Goal: Task Accomplishment & Management: Manage account settings

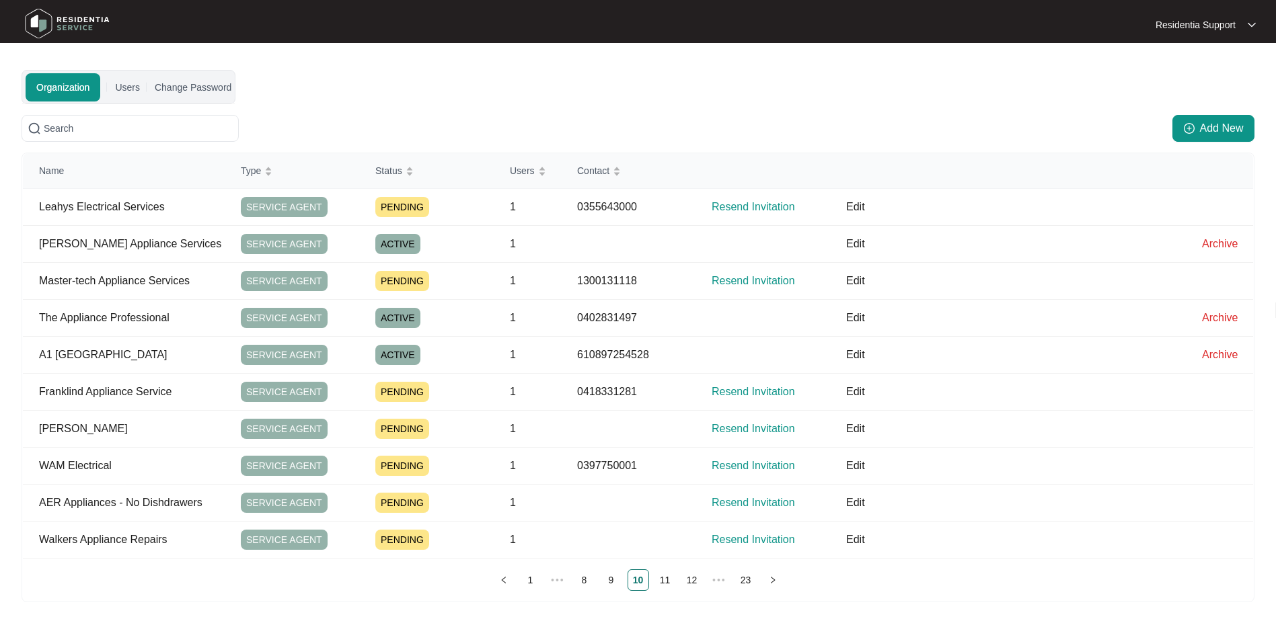
scroll to position [70, 0]
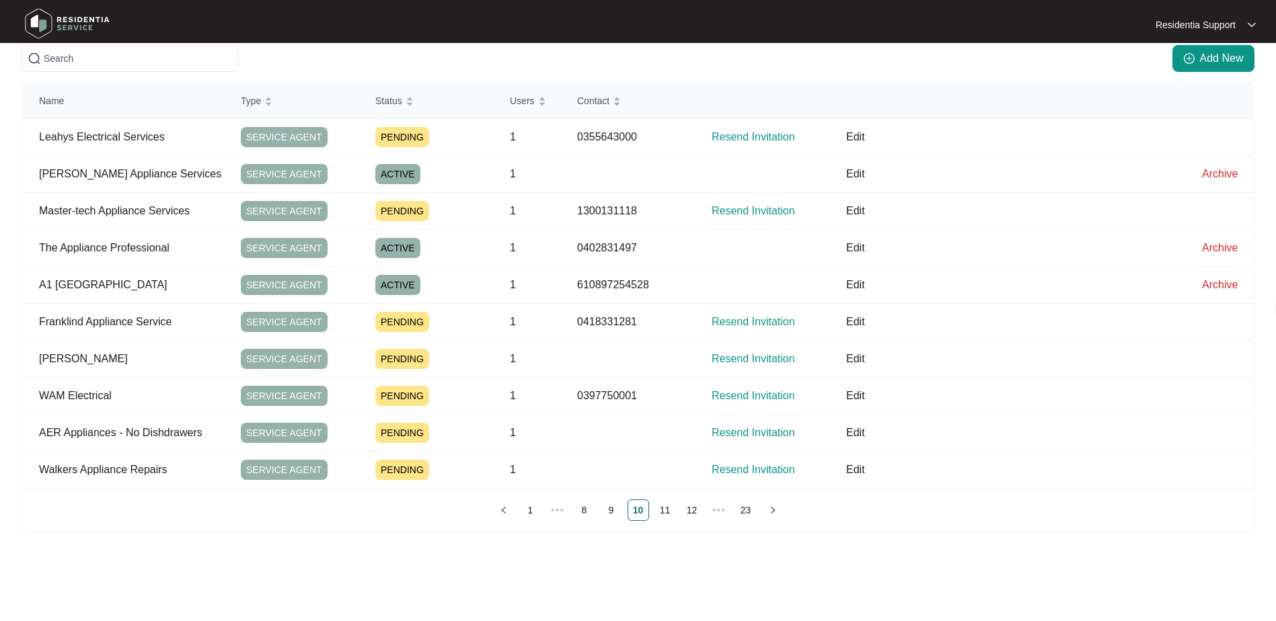
click at [62, 24] on img at bounding box center [67, 23] width 94 height 40
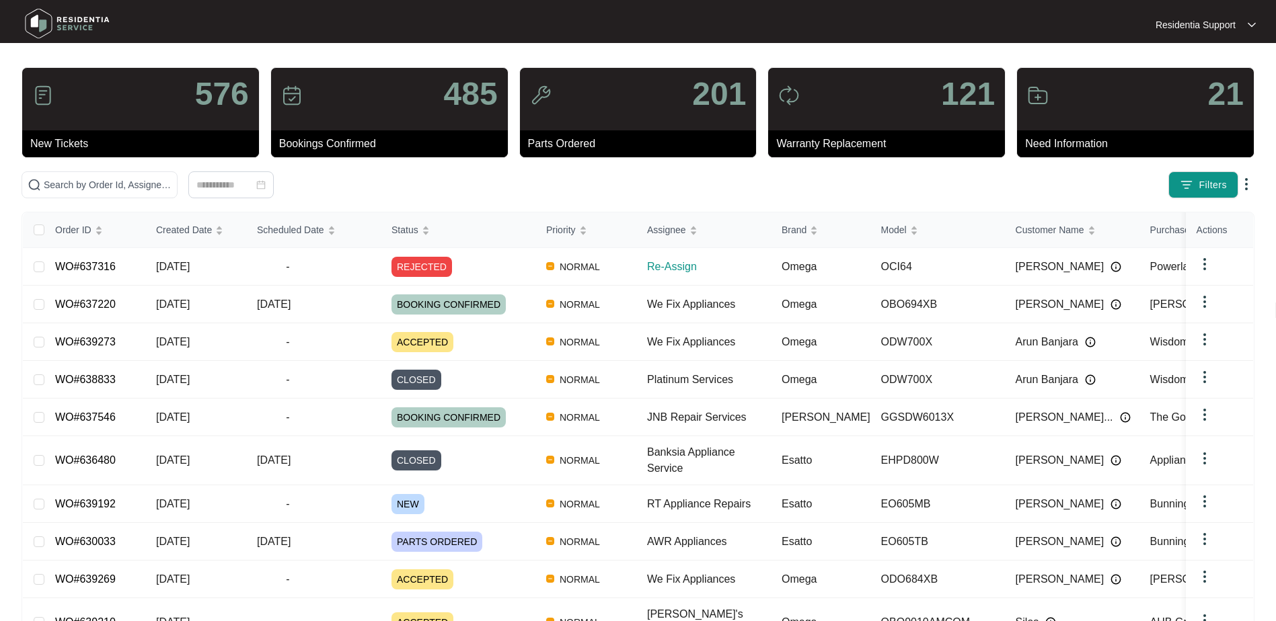
scroll to position [80, 0]
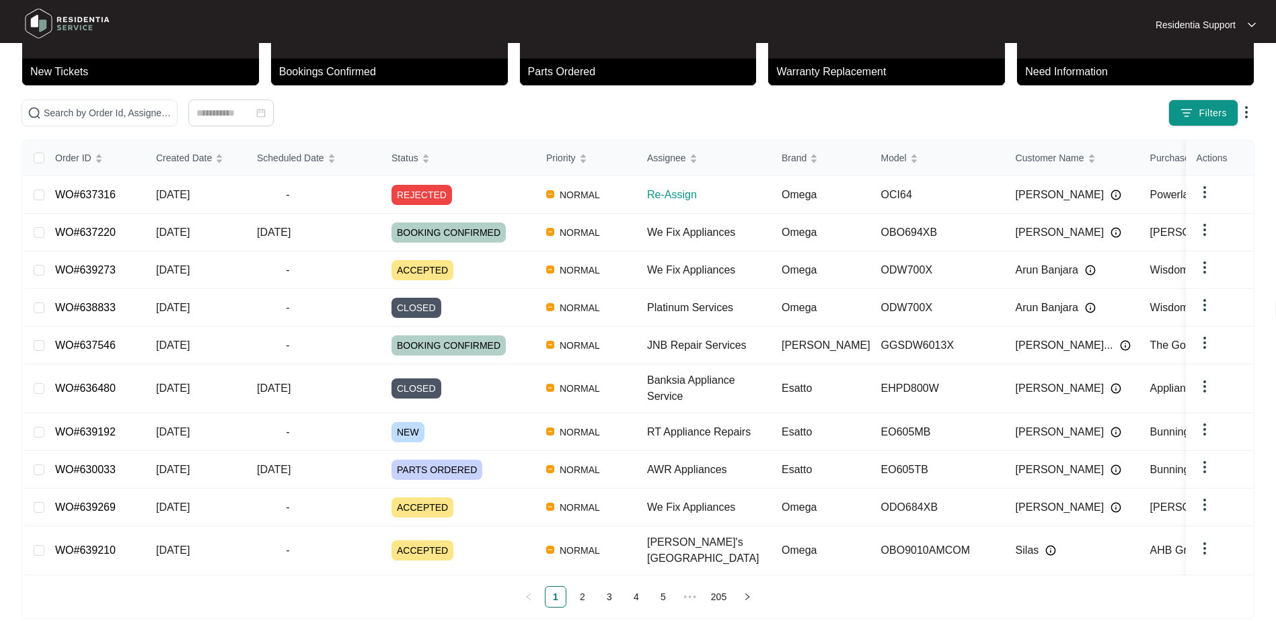
drag, startPoint x: 724, startPoint y: 558, endPoint x: 738, endPoint y: 558, distance: 14.1
click at [738, 558] on div "Order ID Created Date Scheduled Date Status Priority Assignee Brand Model Custo…" at bounding box center [638, 374] width 1230 height 467
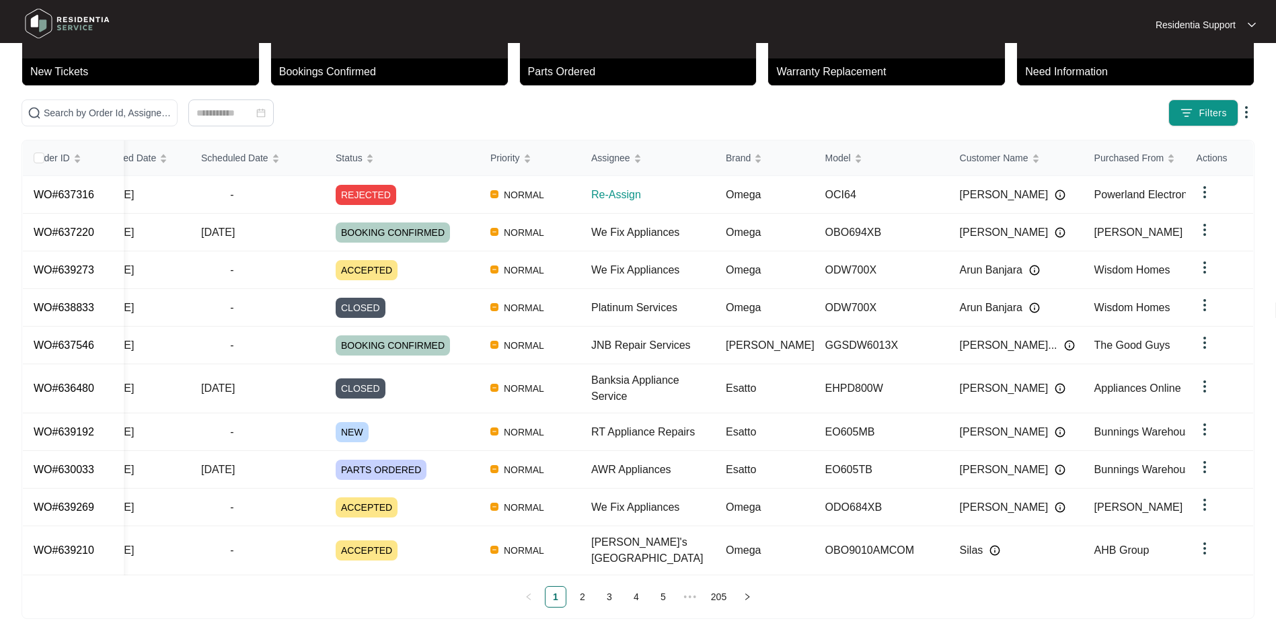
drag, startPoint x: 738, startPoint y: 558, endPoint x: 1260, endPoint y: 557, distance: 521.9
click at [1260, 557] on main "576 New Tickets 485 Bookings Confirmed 201 Parts Ordered 121 Warranty Replaceme…" at bounding box center [638, 280] width 1276 height 721
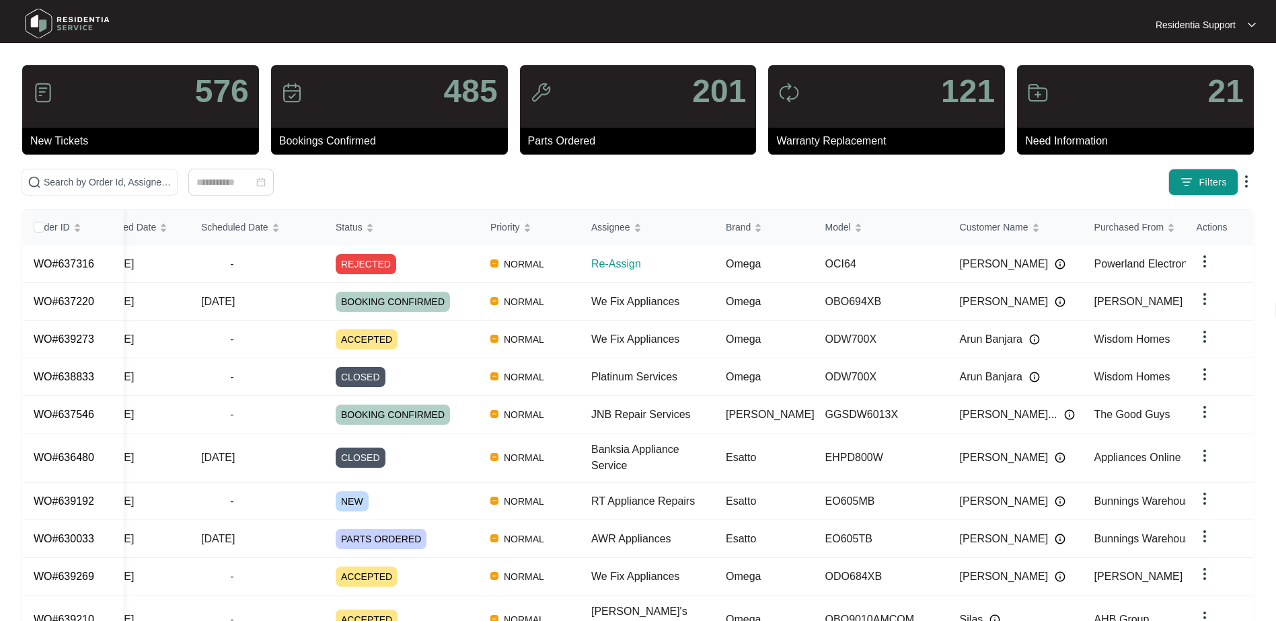
scroll to position [0, 0]
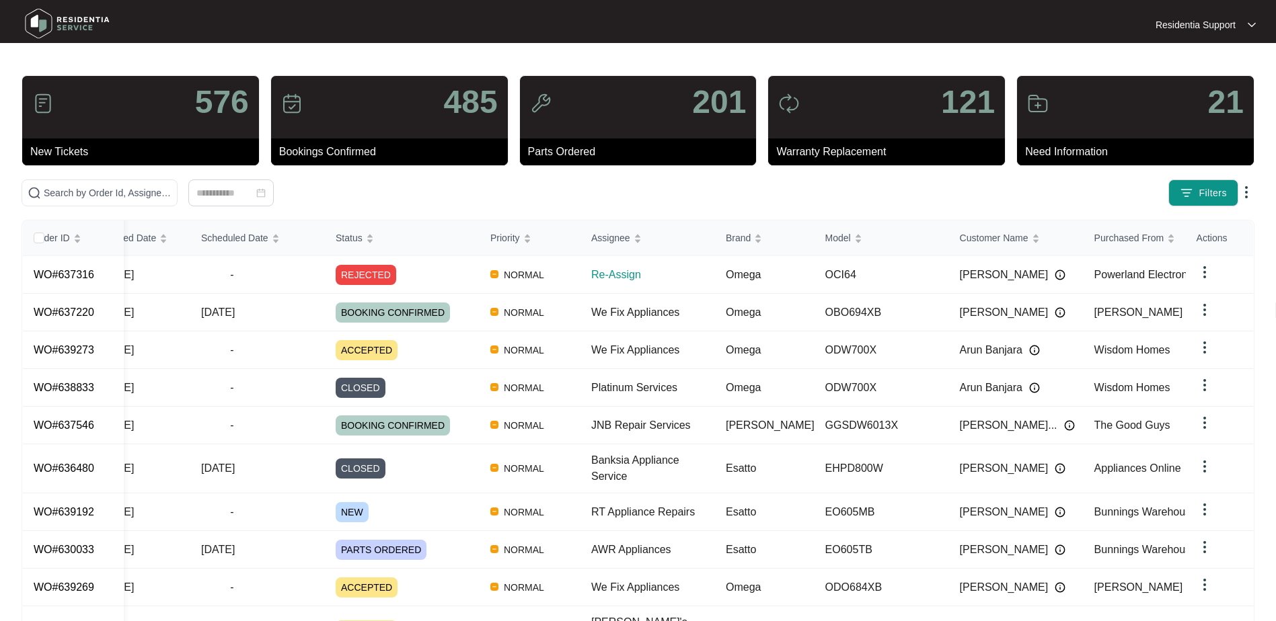
click at [1254, 22] on img at bounding box center [1252, 25] width 8 height 7
click at [1194, 49] on p "Settings" at bounding box center [1216, 48] width 57 height 13
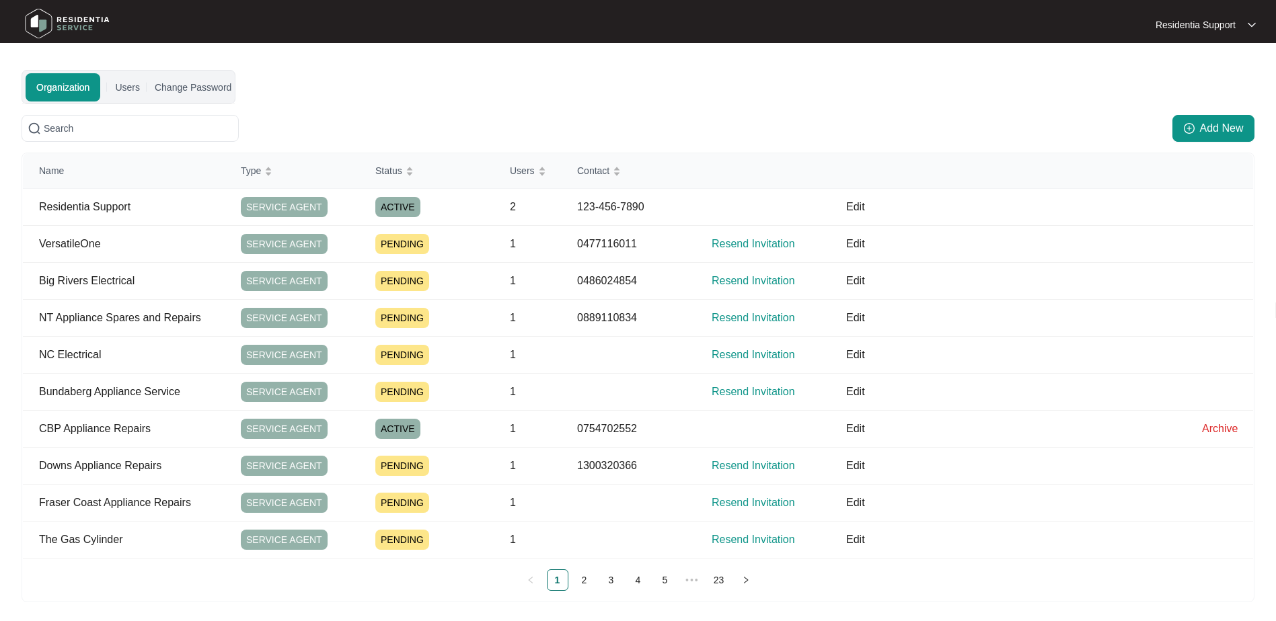
click at [140, 95] on div "Organization Users Change Password" at bounding box center [129, 87] width 206 height 33
click at [133, 87] on div "Users" at bounding box center [127, 87] width 25 height 15
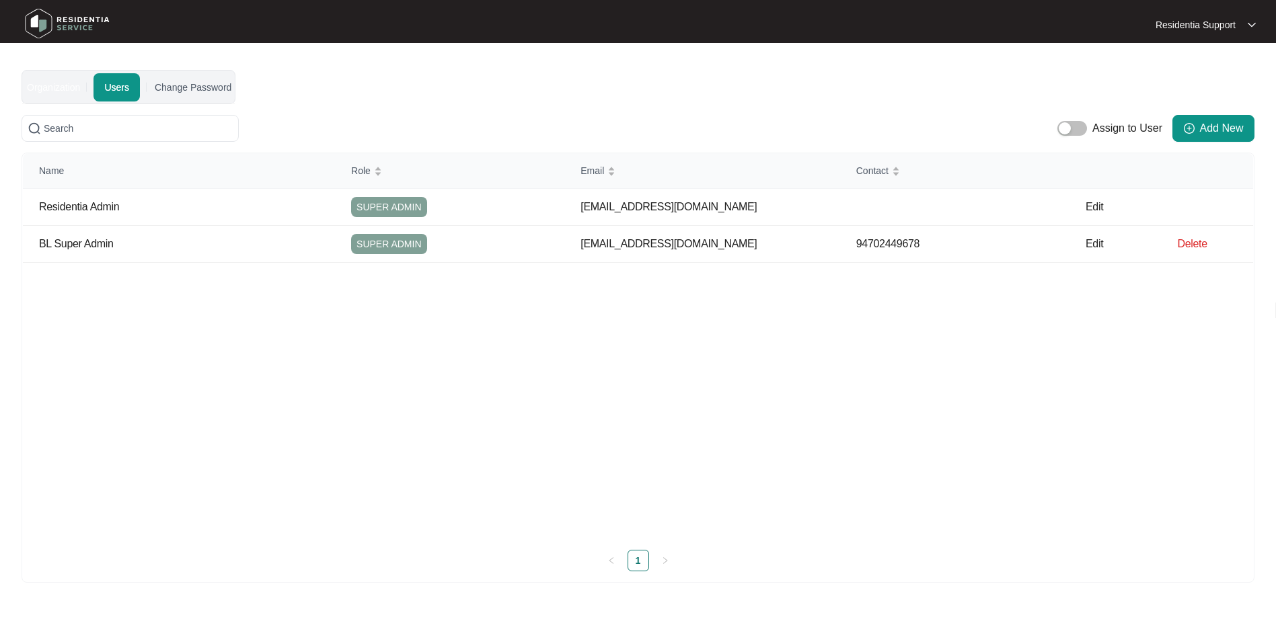
click at [28, 91] on div "Organization" at bounding box center [53, 87] width 53 height 15
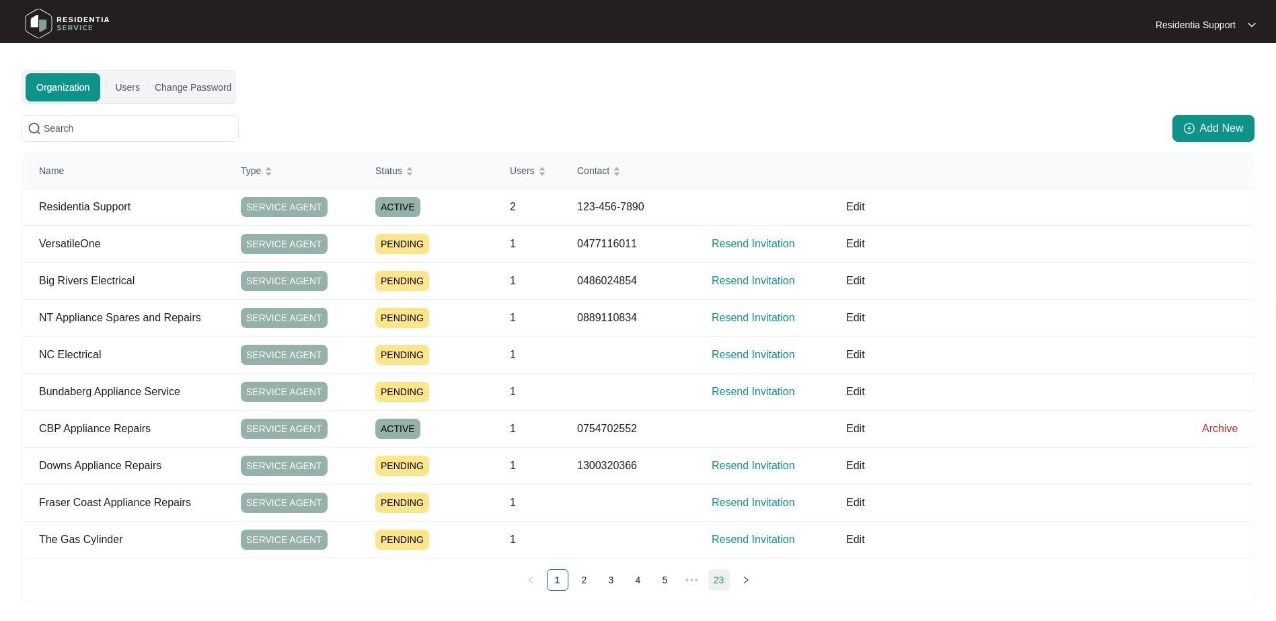
click at [723, 581] on link "23" at bounding box center [719, 580] width 20 height 20
